Goal: Transaction & Acquisition: Download file/media

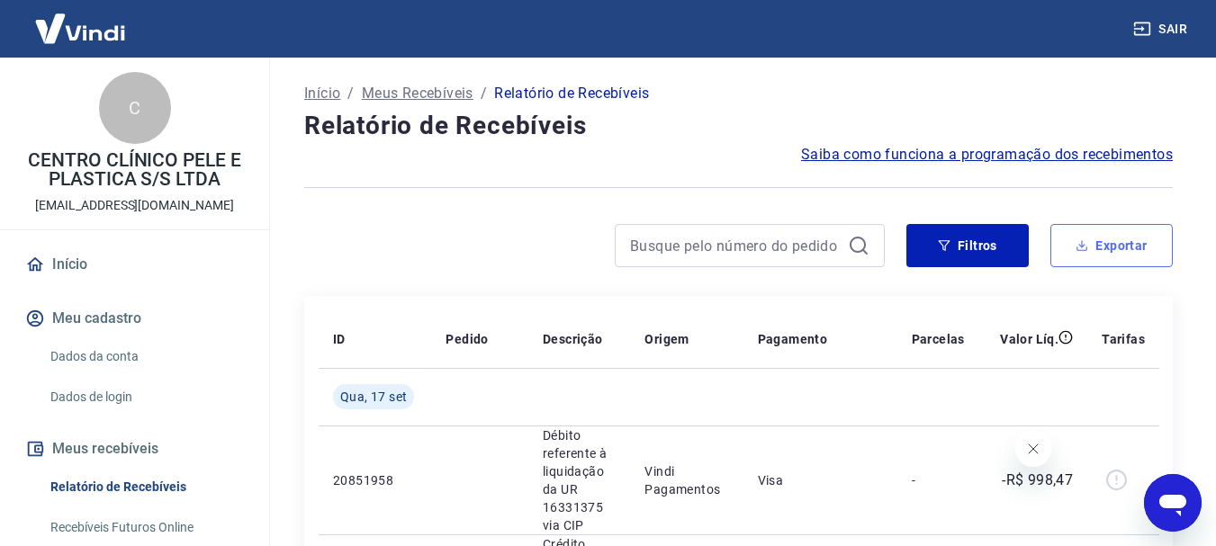
click at [1080, 242] on icon "button" at bounding box center [1081, 245] width 13 height 13
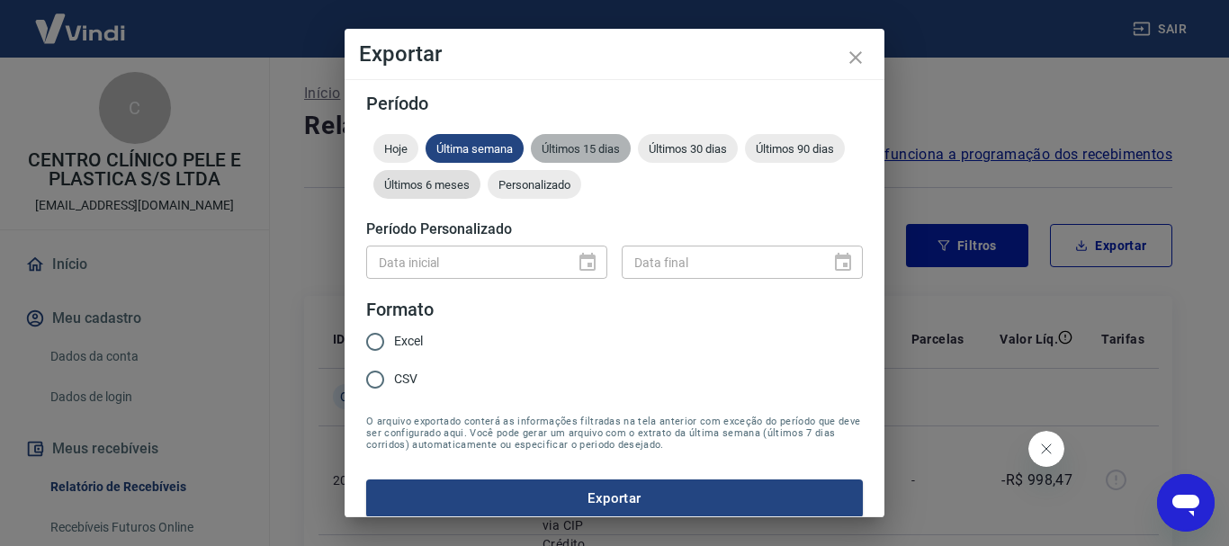
drag, startPoint x: 560, startPoint y: 151, endPoint x: 516, endPoint y: 183, distance: 54.2
click at [560, 150] on span "Últimos 15 dias" at bounding box center [581, 148] width 100 height 13
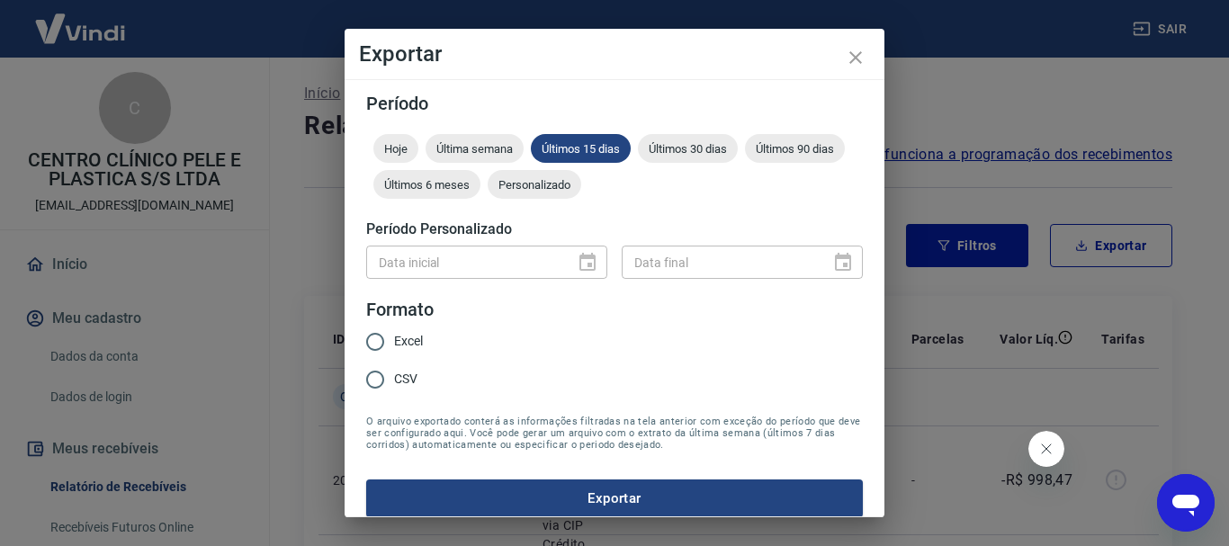
click at [395, 347] on span "Excel" at bounding box center [408, 341] width 29 height 19
click at [394, 347] on input "Excel" at bounding box center [375, 342] width 38 height 38
radio input "true"
click at [522, 491] on button "Exportar" at bounding box center [614, 499] width 497 height 38
